Goal: Information Seeking & Learning: Check status

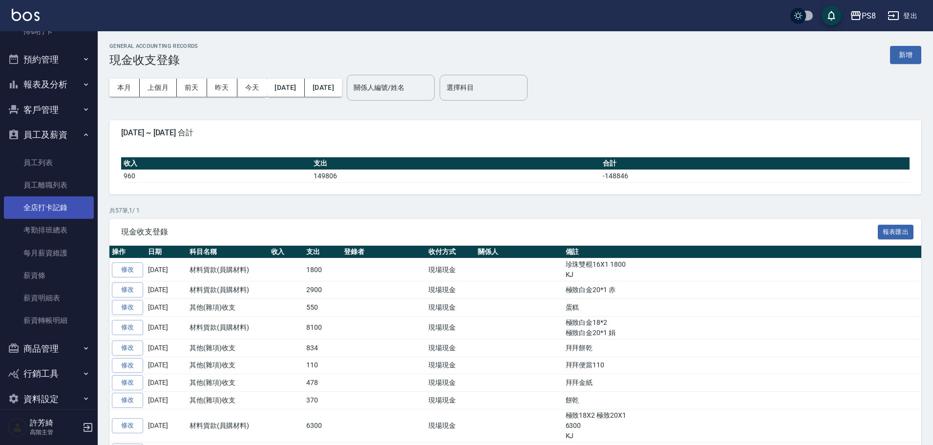
scroll to position [293, 0]
click at [58, 280] on link "薪資條" at bounding box center [49, 275] width 90 height 22
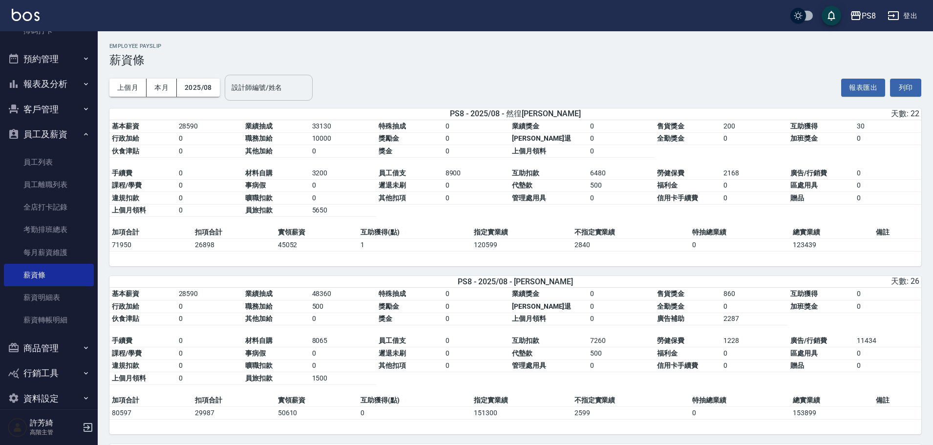
click at [283, 86] on input "設計師編號/姓名" at bounding box center [268, 87] width 79 height 17
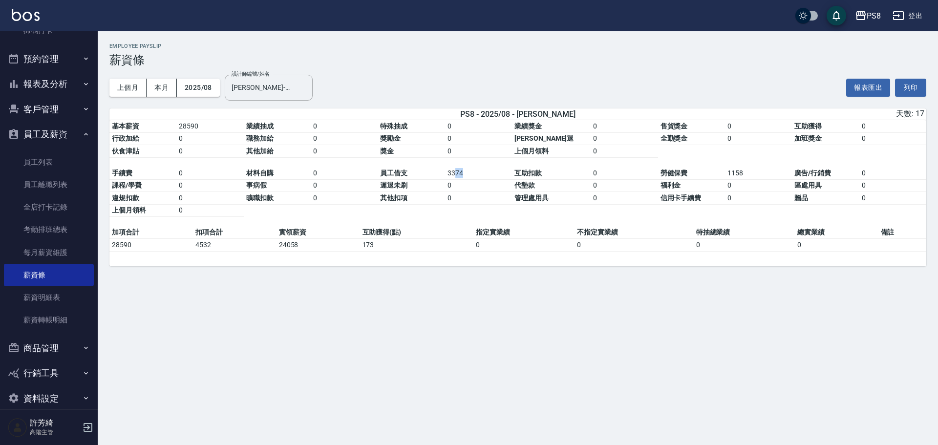
drag, startPoint x: 459, startPoint y: 179, endPoint x: 528, endPoint y: 179, distance: 68.9
click at [512, 176] on td "3374" at bounding box center [478, 173] width 67 height 13
click at [538, 180] on td "互助扣款" at bounding box center [551, 173] width 79 height 13
click at [658, 194] on td "信用卡手續費" at bounding box center [691, 198] width 67 height 13
click at [276, 234] on td "實領薪資" at bounding box center [318, 232] width 84 height 13
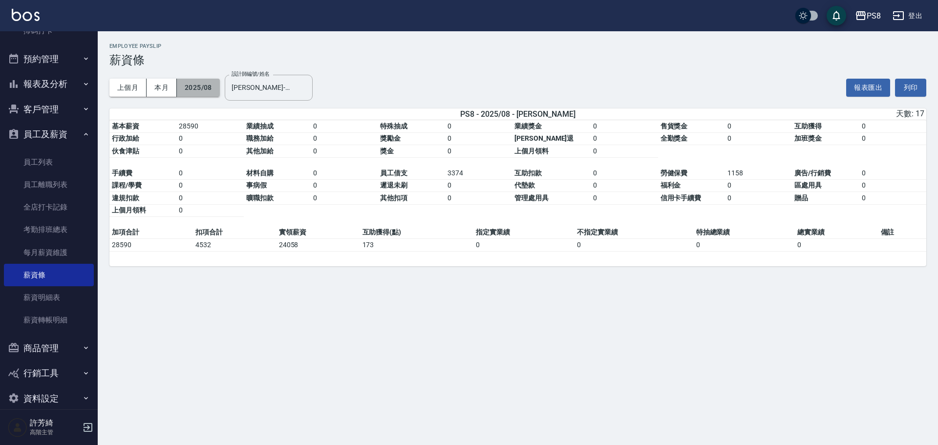
click at [214, 88] on button "2025/08" at bounding box center [198, 88] width 43 height 18
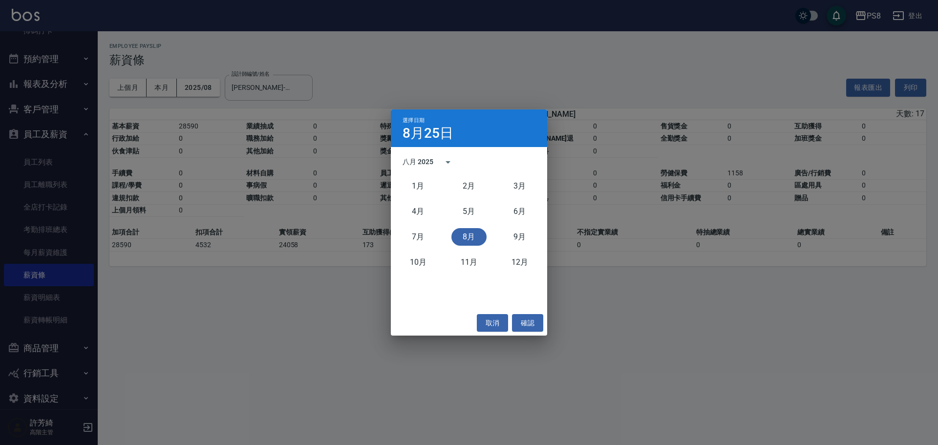
drag, startPoint x: 332, startPoint y: 195, endPoint x: 309, endPoint y: 98, distance: 99.8
click at [333, 194] on div "選擇日期 [DATE] 八月 2025 [DATE]月 [DATE]月 [DATE]月 [DATE]月 [DATE]月 [DATE]月 取消 確認" at bounding box center [469, 222] width 938 height 445
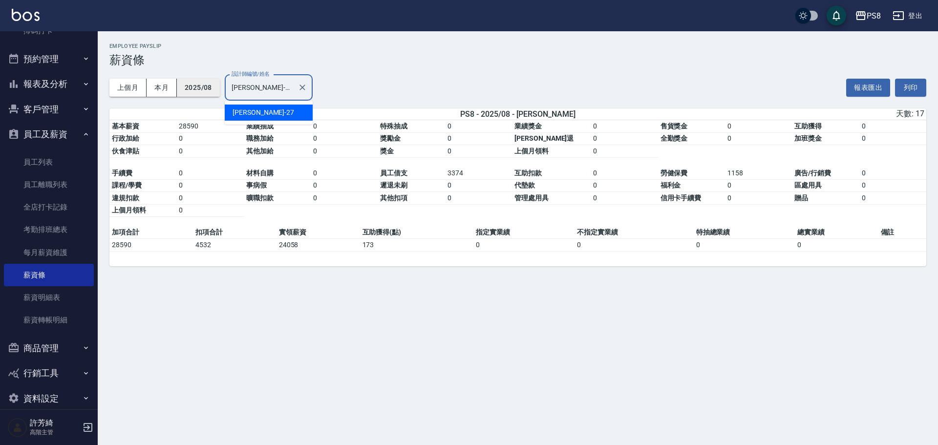
drag, startPoint x: 272, startPoint y: 88, endPoint x: 187, endPoint y: 85, distance: 85.5
click at [187, 85] on div "上個月 本月 2025/08 設計師編號/姓名 [PERSON_NAME]-27 設計師編號/姓名" at bounding box center [210, 88] width 203 height 42
click at [360, 180] on td "340" at bounding box center [344, 173] width 67 height 13
click at [192, 82] on button "2025/08" at bounding box center [198, 88] width 43 height 18
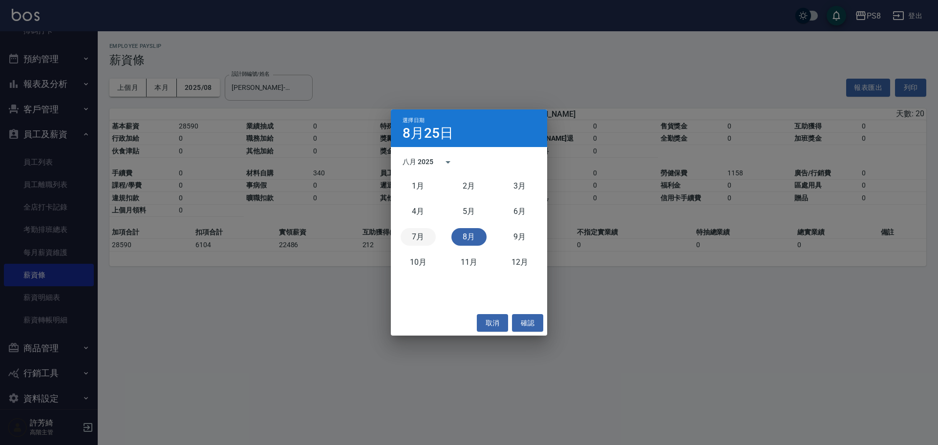
click at [421, 237] on button "7月" at bounding box center [417, 237] width 35 height 18
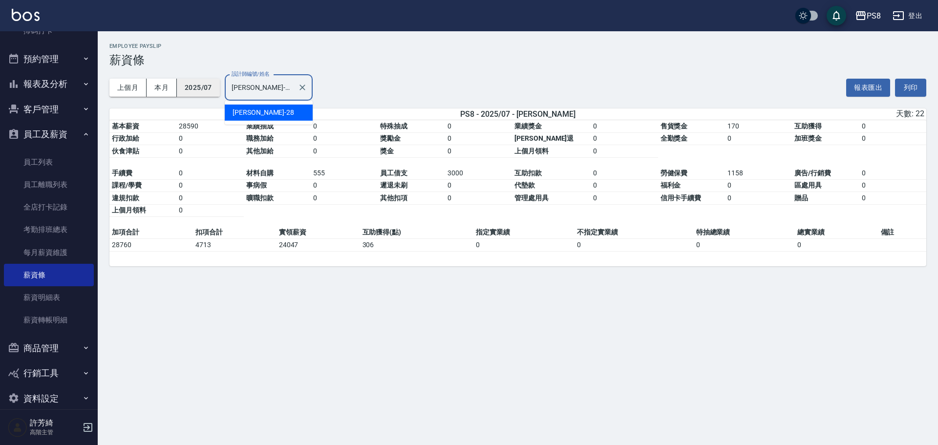
drag, startPoint x: 264, startPoint y: 85, endPoint x: 190, endPoint y: 84, distance: 74.2
click at [190, 84] on div "上個月 本月 2025/07 設計師編號/姓名 [PERSON_NAME]-28 設計師編號/姓名" at bounding box center [210, 88] width 203 height 42
type input "6"
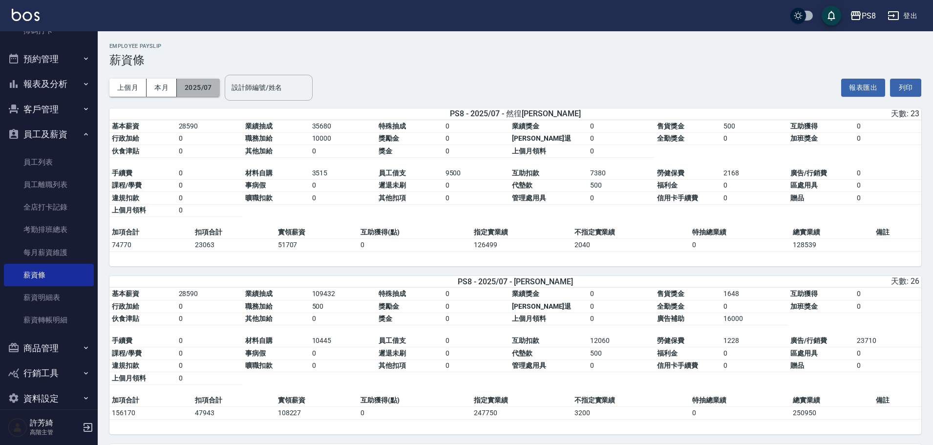
click at [216, 87] on button "2025/07" at bounding box center [198, 88] width 43 height 18
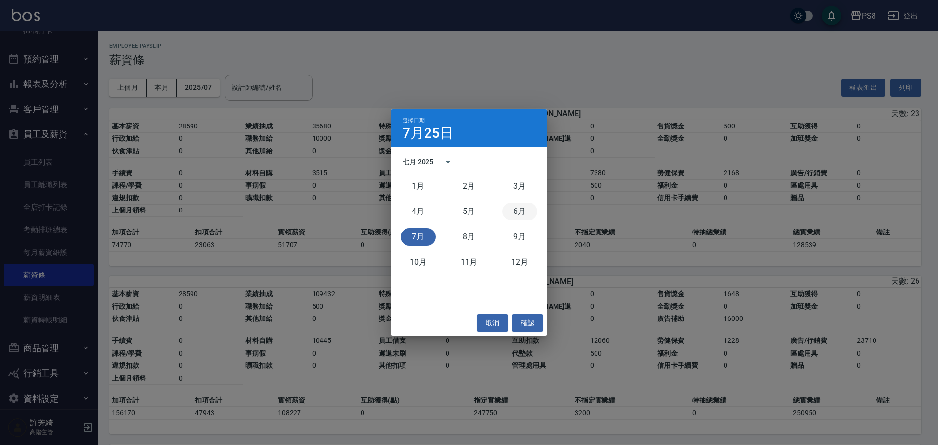
click at [519, 213] on button "6月" at bounding box center [519, 212] width 35 height 18
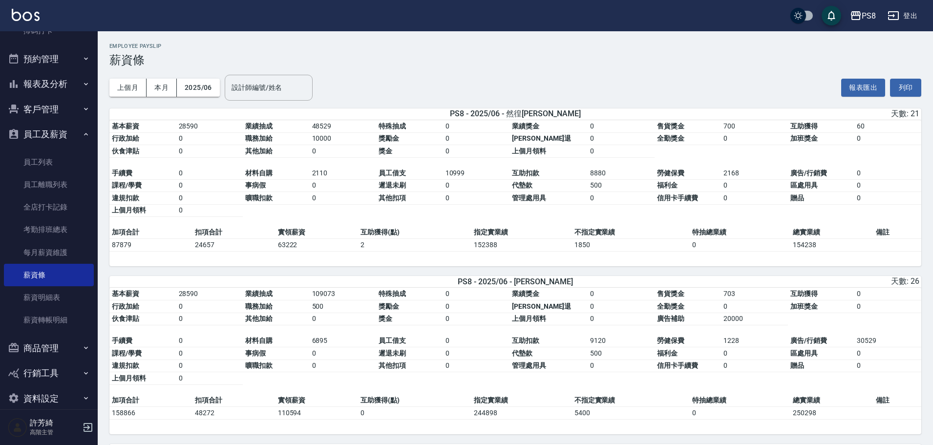
drag, startPoint x: 271, startPoint y: 79, endPoint x: 429, endPoint y: 81, distance: 157.7
click at [275, 79] on input "設計師編號/姓名" at bounding box center [268, 87] width 79 height 17
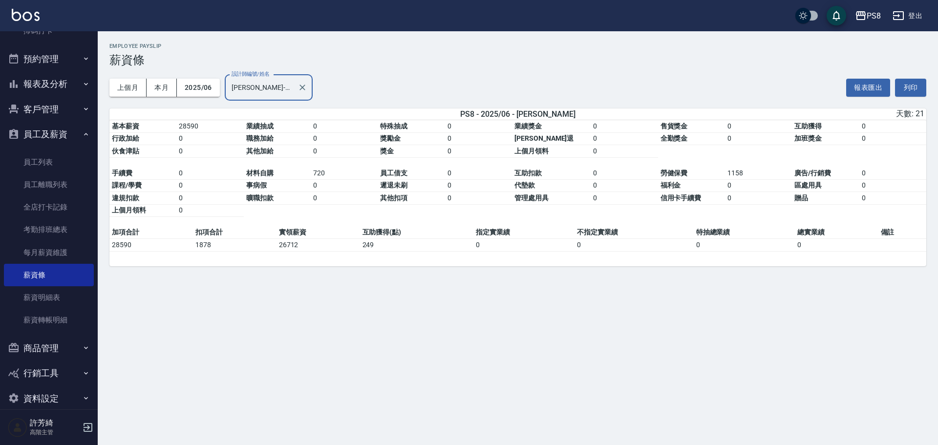
type input "[PERSON_NAME]-27"
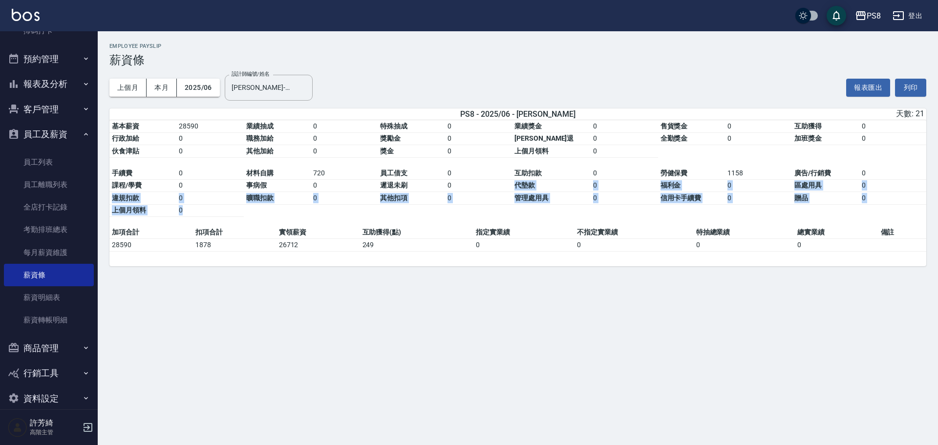
drag, startPoint x: 460, startPoint y: 184, endPoint x: 550, endPoint y: 212, distance: 94.7
click at [550, 212] on table "基本薪資 28590 業績抽成 0 特殊抽成 0 業績獎金 0 售貨獎金 0 互助獲得 0 行政加給 0 職務加給 0 獎勵金 0 勞健保勞退 0 全勤獎金 …" at bounding box center [517, 173] width 816 height 106
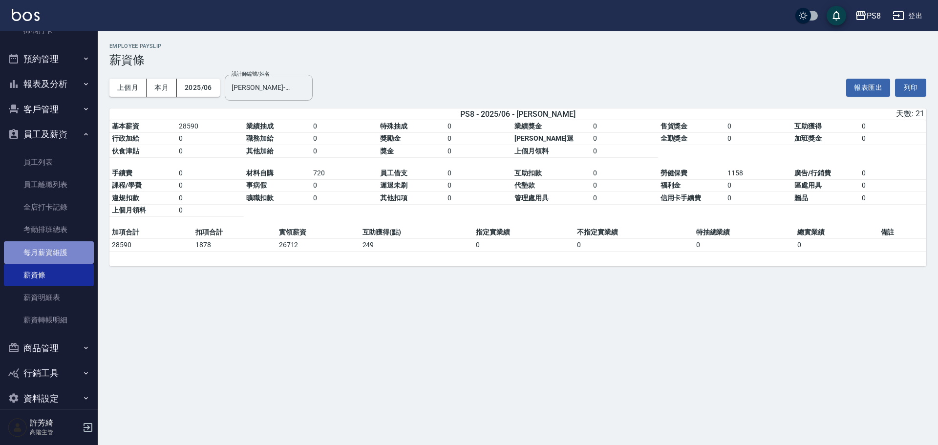
click at [56, 253] on link "每月薪資維護" at bounding box center [49, 252] width 90 height 22
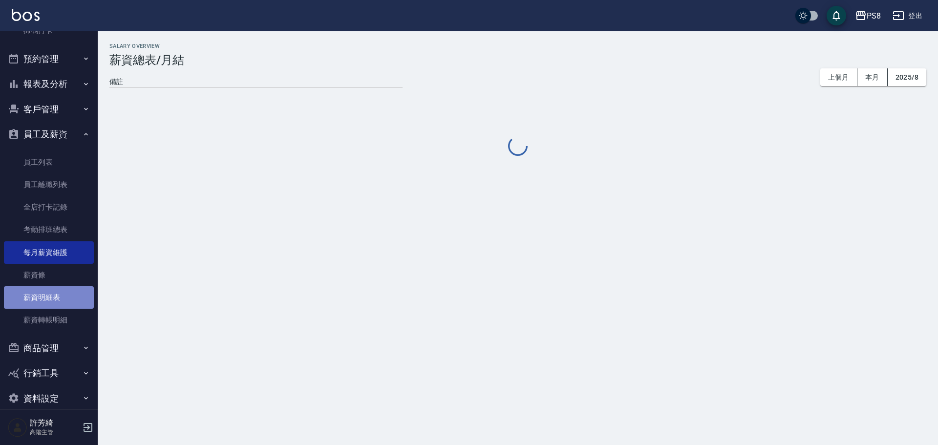
drag, startPoint x: 61, startPoint y: 294, endPoint x: 64, endPoint y: 286, distance: 9.0
click at [61, 294] on link "薪資明細表" at bounding box center [49, 297] width 90 height 22
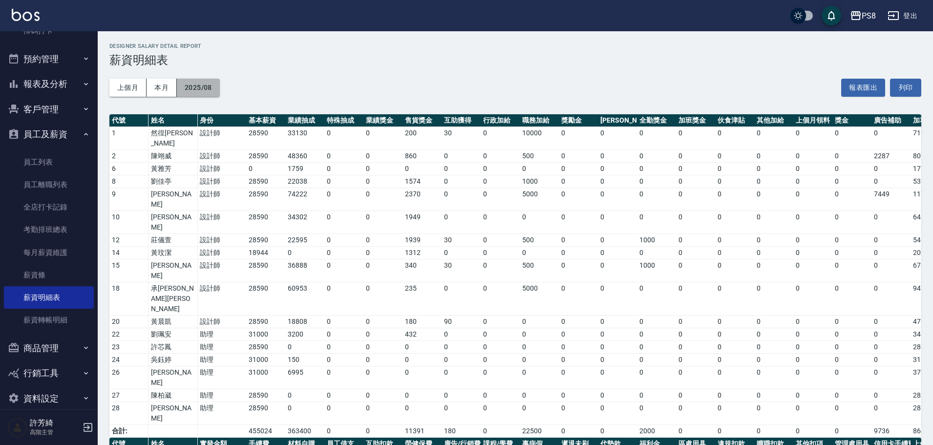
click at [206, 95] on button "2025/08" at bounding box center [198, 88] width 43 height 18
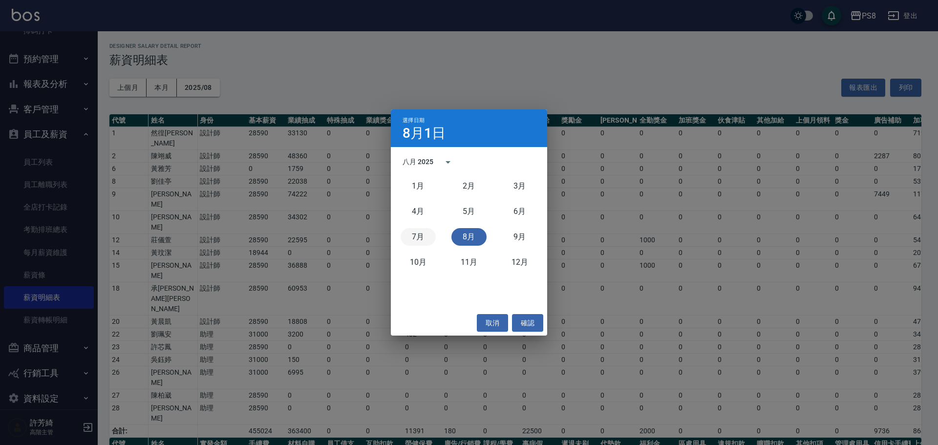
drag, startPoint x: 418, startPoint y: 241, endPoint x: 414, endPoint y: 239, distance: 5.0
click at [417, 241] on button "7月" at bounding box center [417, 237] width 35 height 18
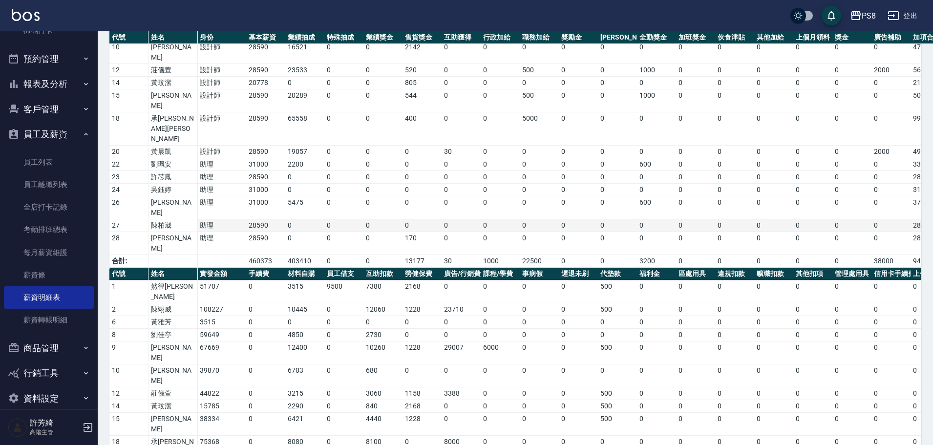
scroll to position [166, 0]
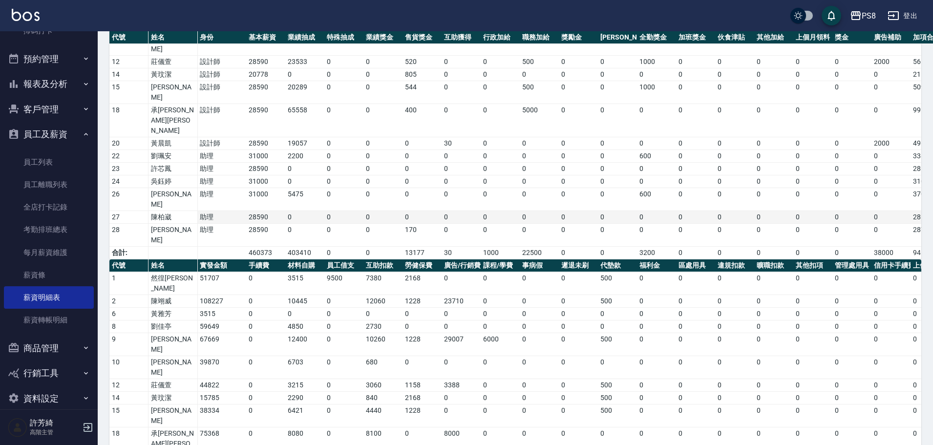
click at [535, 211] on td "0" at bounding box center [539, 217] width 39 height 13
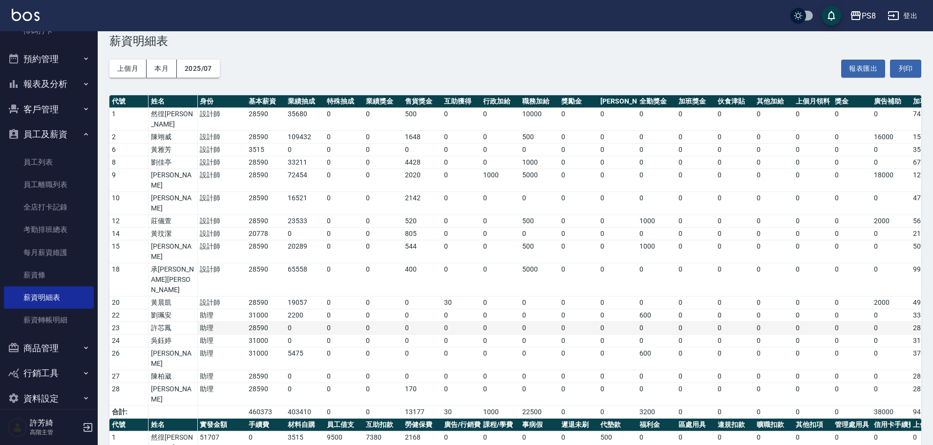
scroll to position [0, 0]
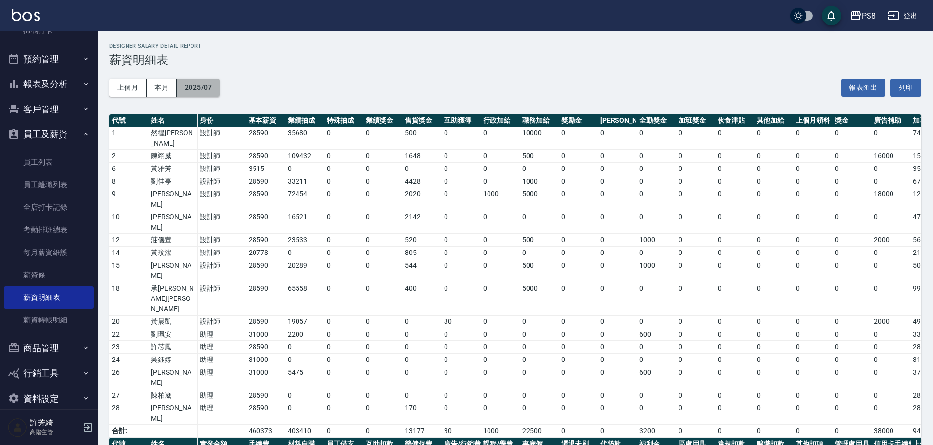
click at [209, 92] on button "2025/07" at bounding box center [198, 88] width 43 height 18
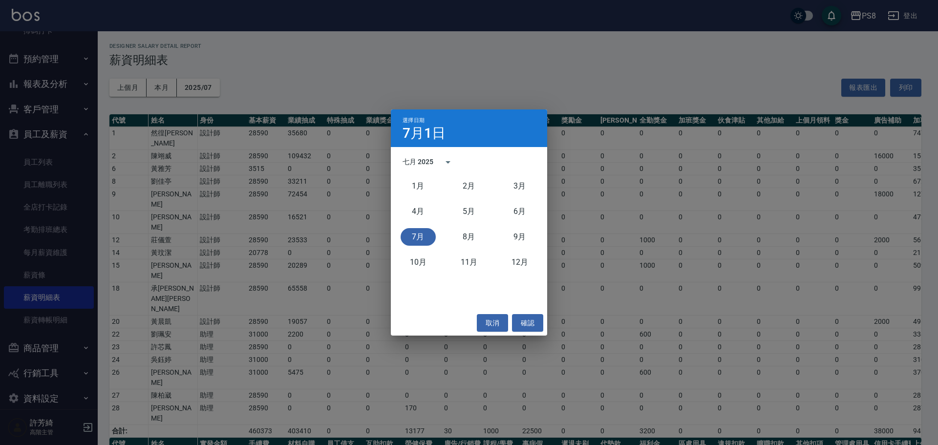
click at [321, 250] on div "選擇日期 [DATE] 七月 2025 [DATE]月 [DATE]月 [DATE]月 [DATE]月 [DATE]月 [DATE]月 取消 確認" at bounding box center [469, 222] width 938 height 445
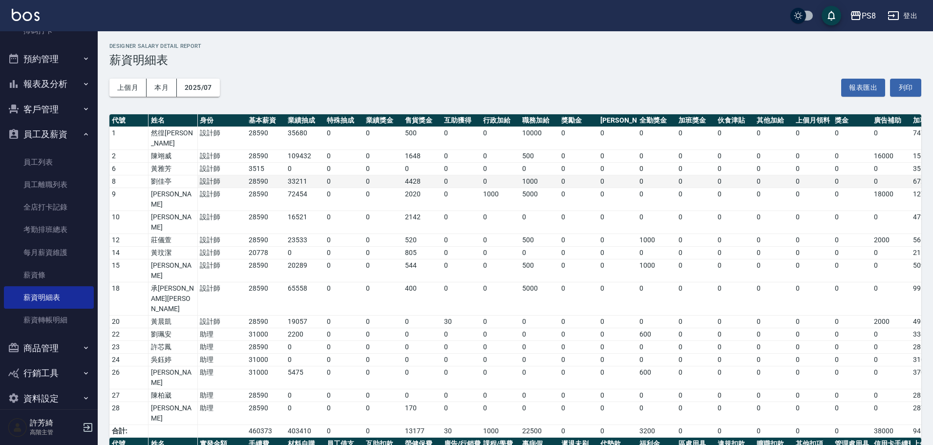
click at [281, 175] on td "28590" at bounding box center [265, 181] width 39 height 13
click at [274, 163] on td "3515" at bounding box center [265, 169] width 39 height 13
click at [205, 82] on button "2025/07" at bounding box center [198, 88] width 43 height 18
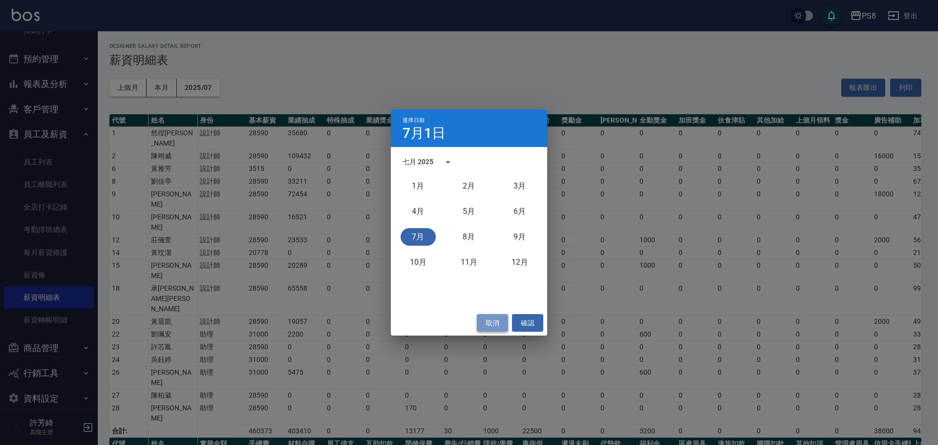
click at [507, 317] on button "取消" at bounding box center [492, 323] width 31 height 18
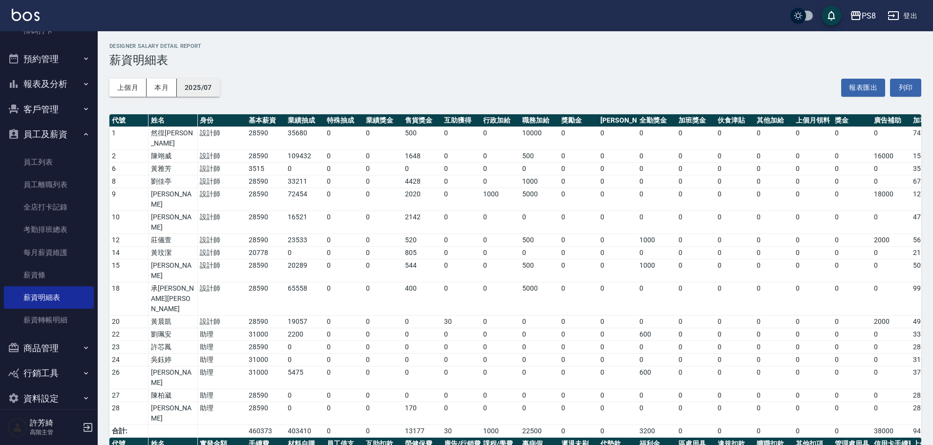
click at [209, 91] on button "2025/07" at bounding box center [198, 88] width 43 height 18
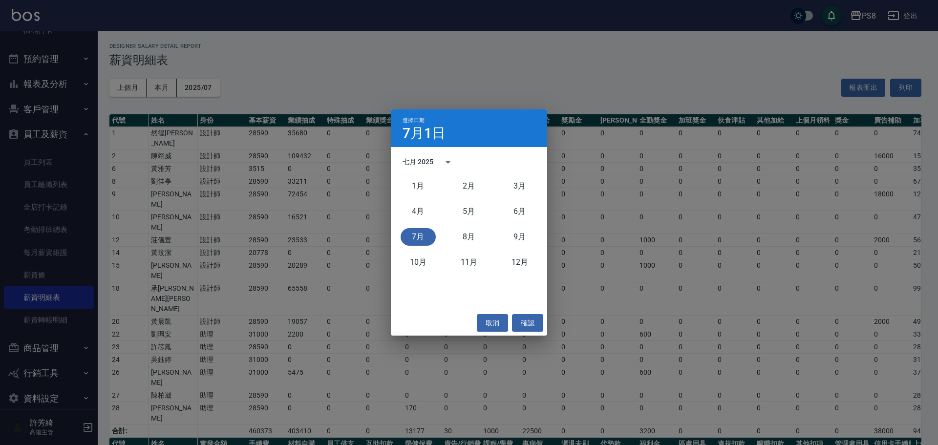
click at [264, 215] on div "選擇日期 [DATE] 七月 2025 [DATE]月 [DATE]月 [DATE]月 [DATE]月 [DATE]月 [DATE]月 取消 確認" at bounding box center [469, 222] width 938 height 445
